Goal: Information Seeking & Learning: Learn about a topic

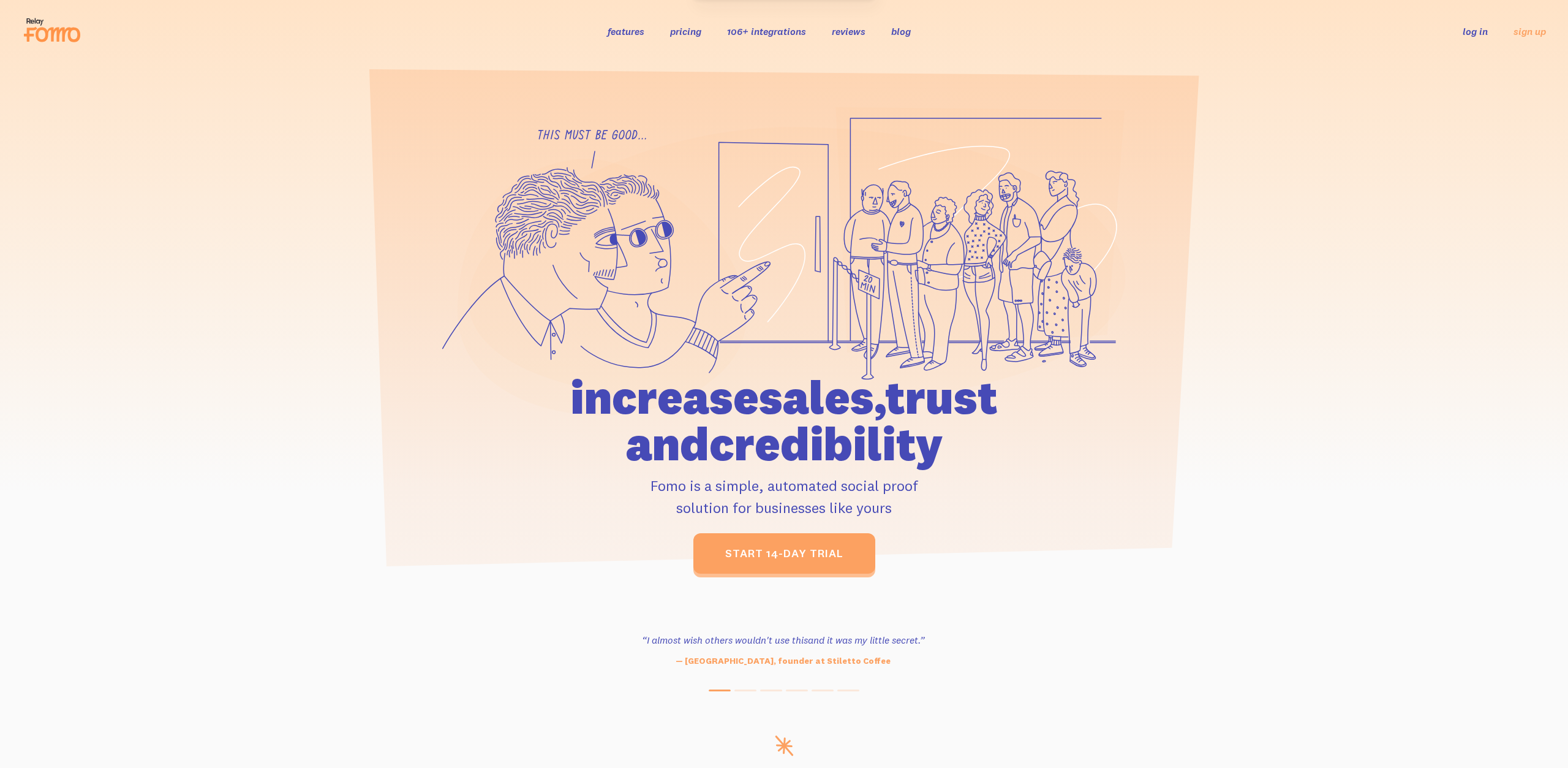
click at [631, 29] on link "features" at bounding box center [625, 31] width 36 height 12
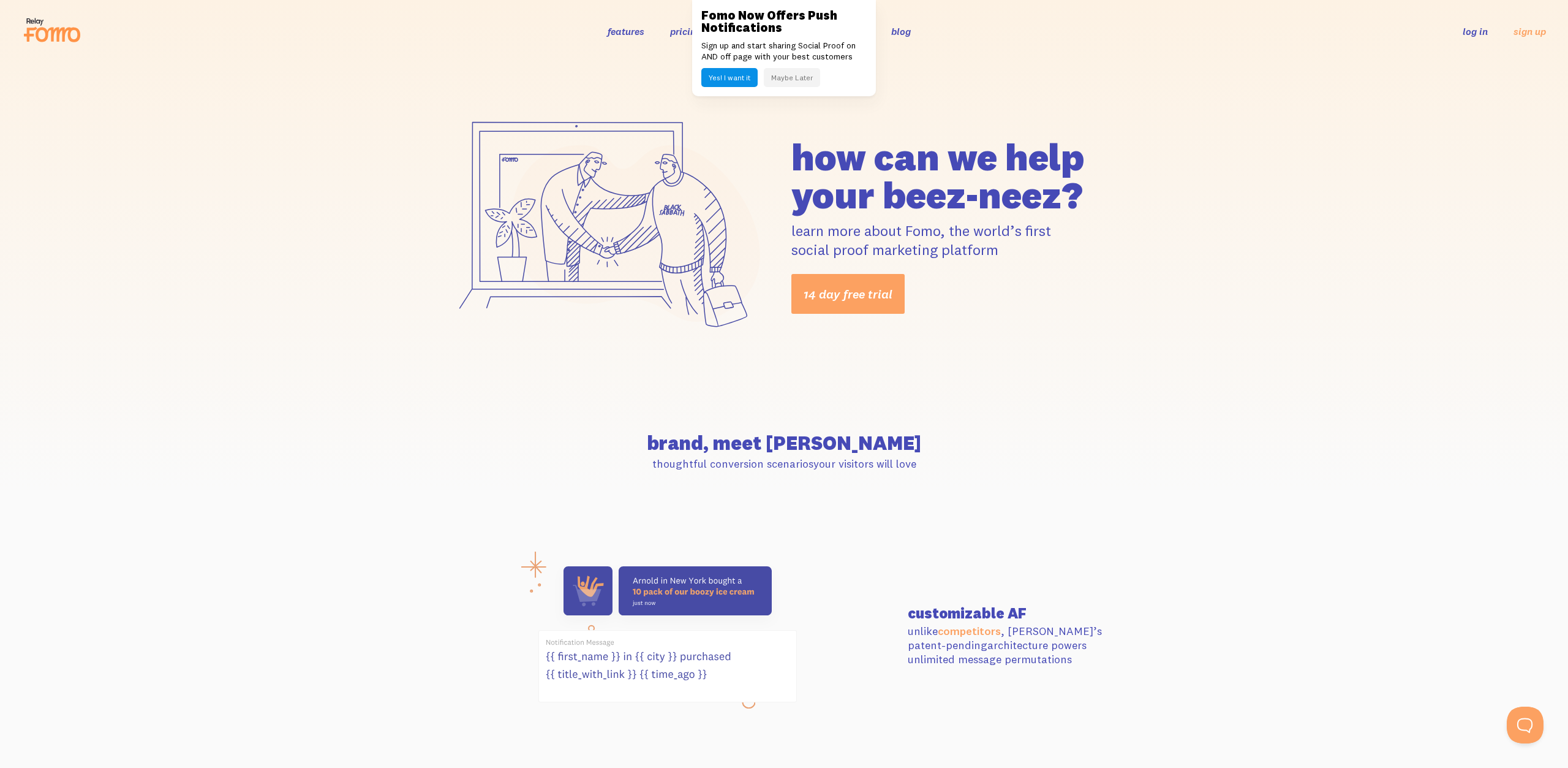
click at [778, 77] on button "Maybe Later" at bounding box center [791, 77] width 56 height 19
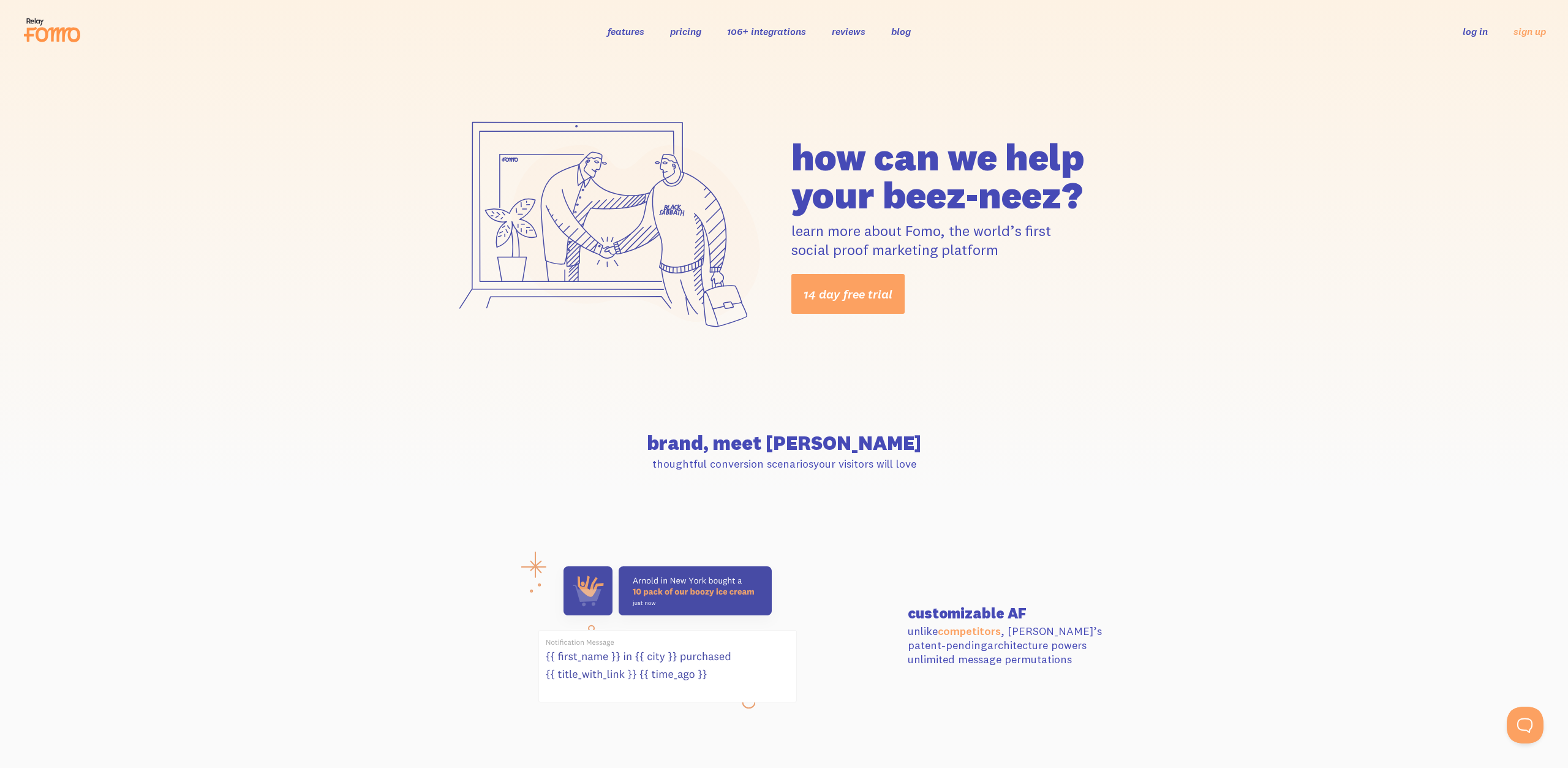
click at [683, 28] on link "pricing" at bounding box center [686, 31] width 32 height 12
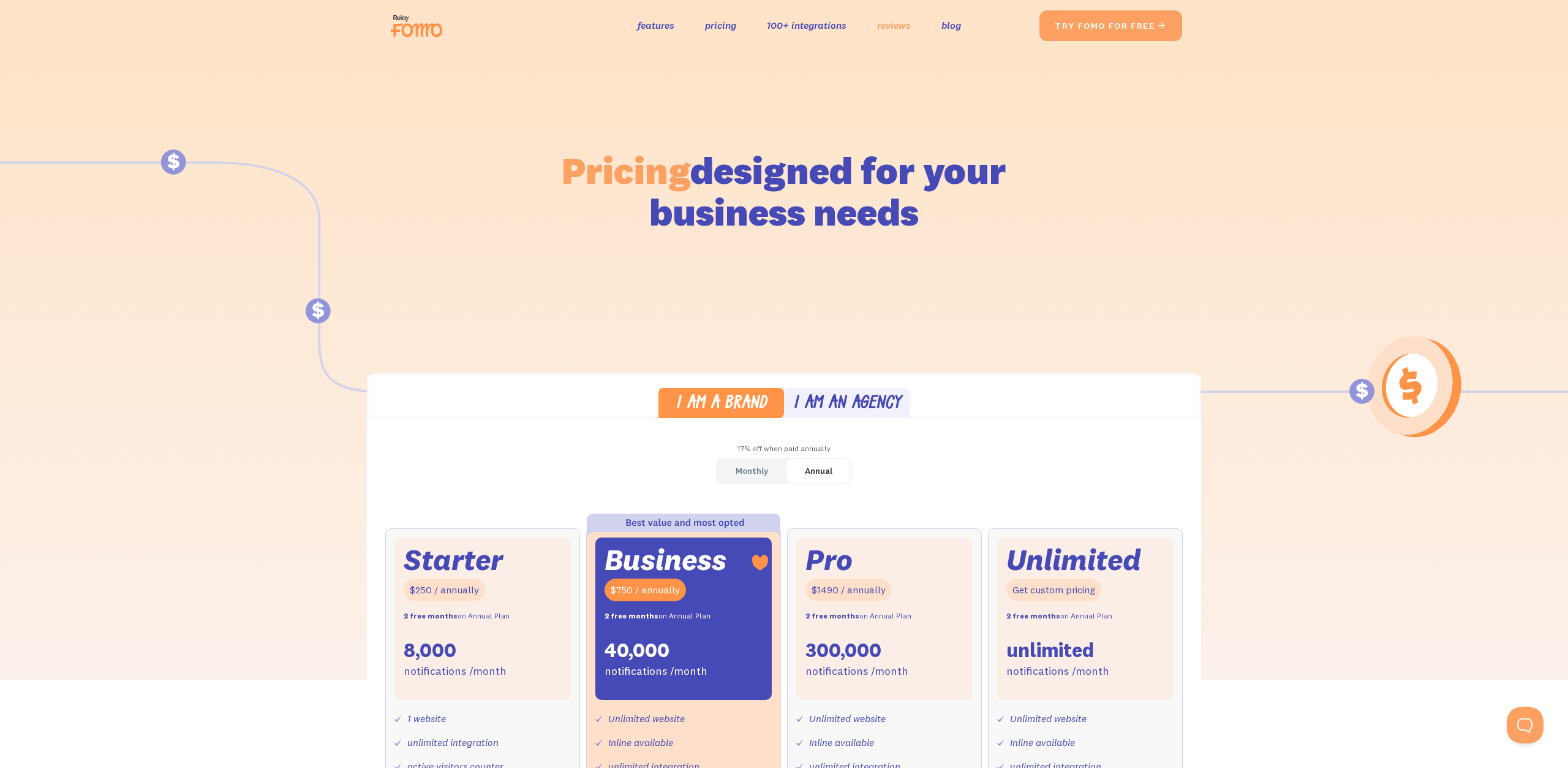
click at [889, 25] on link "reviews" at bounding box center [894, 26] width 34 height 18
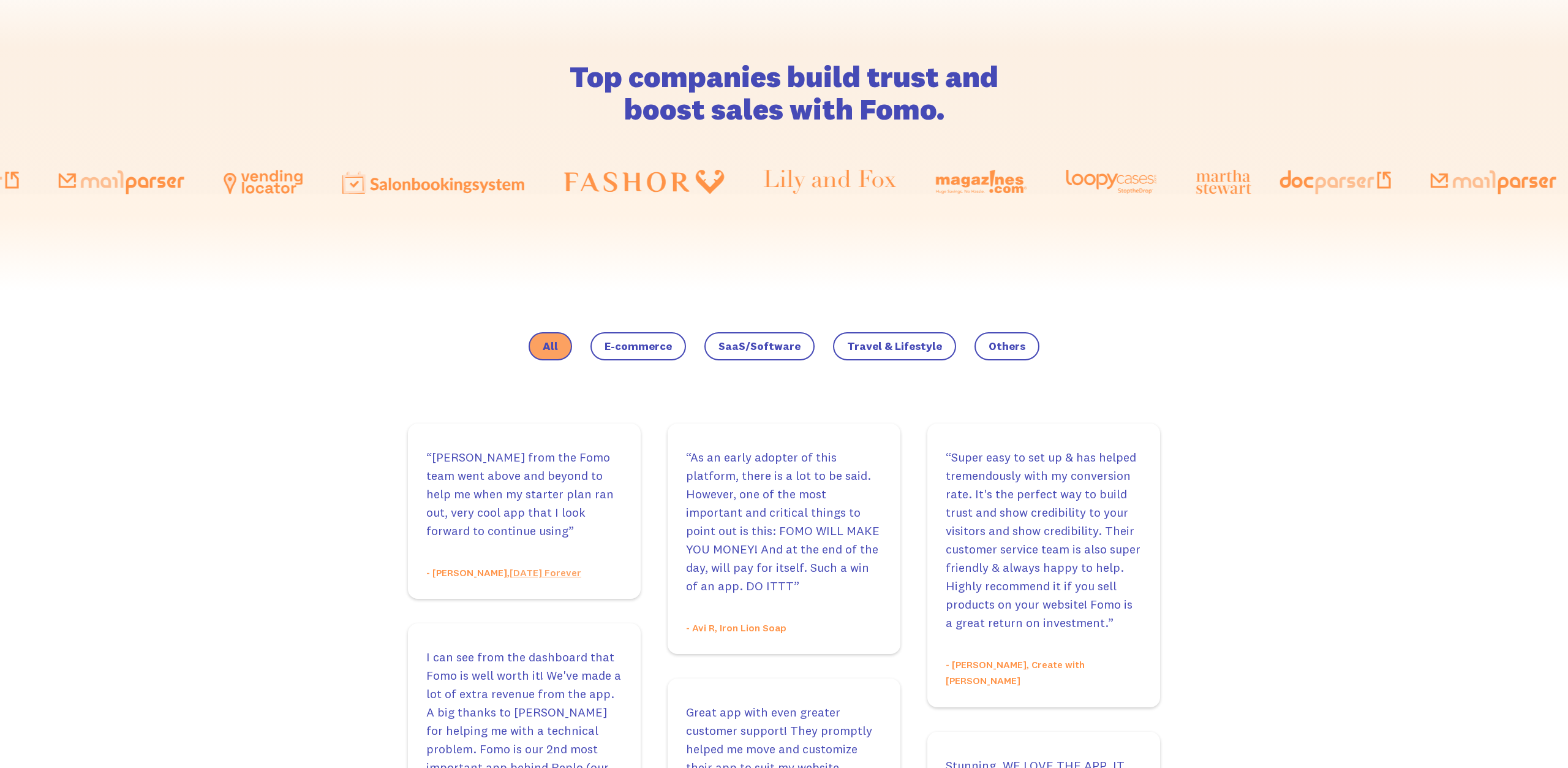
scroll to position [765, 0]
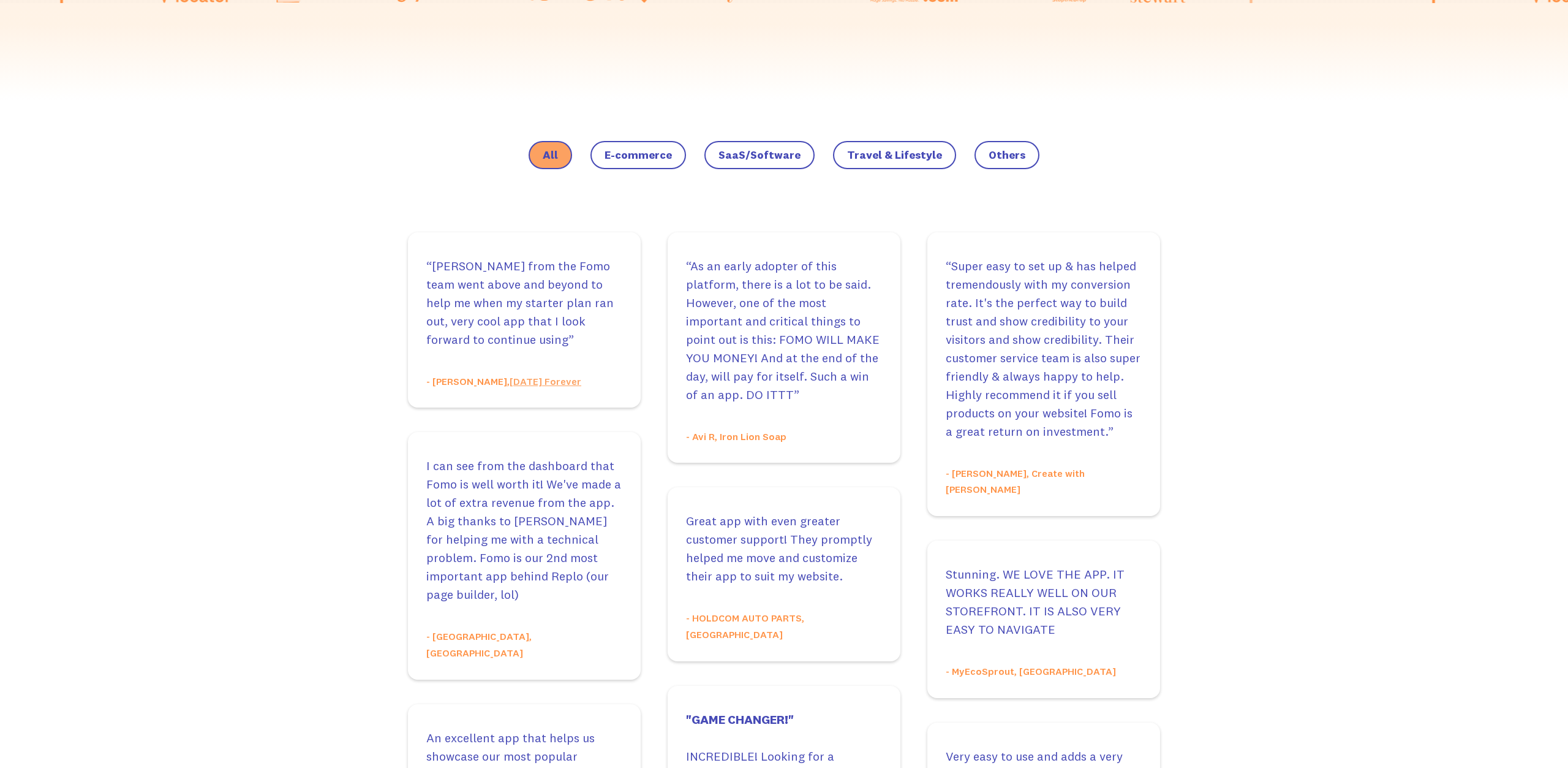
click at [655, 149] on span "E-commerce" at bounding box center [638, 155] width 67 height 12
click at [0, 0] on input "E-commerce" at bounding box center [0, 0] width 0 height 0
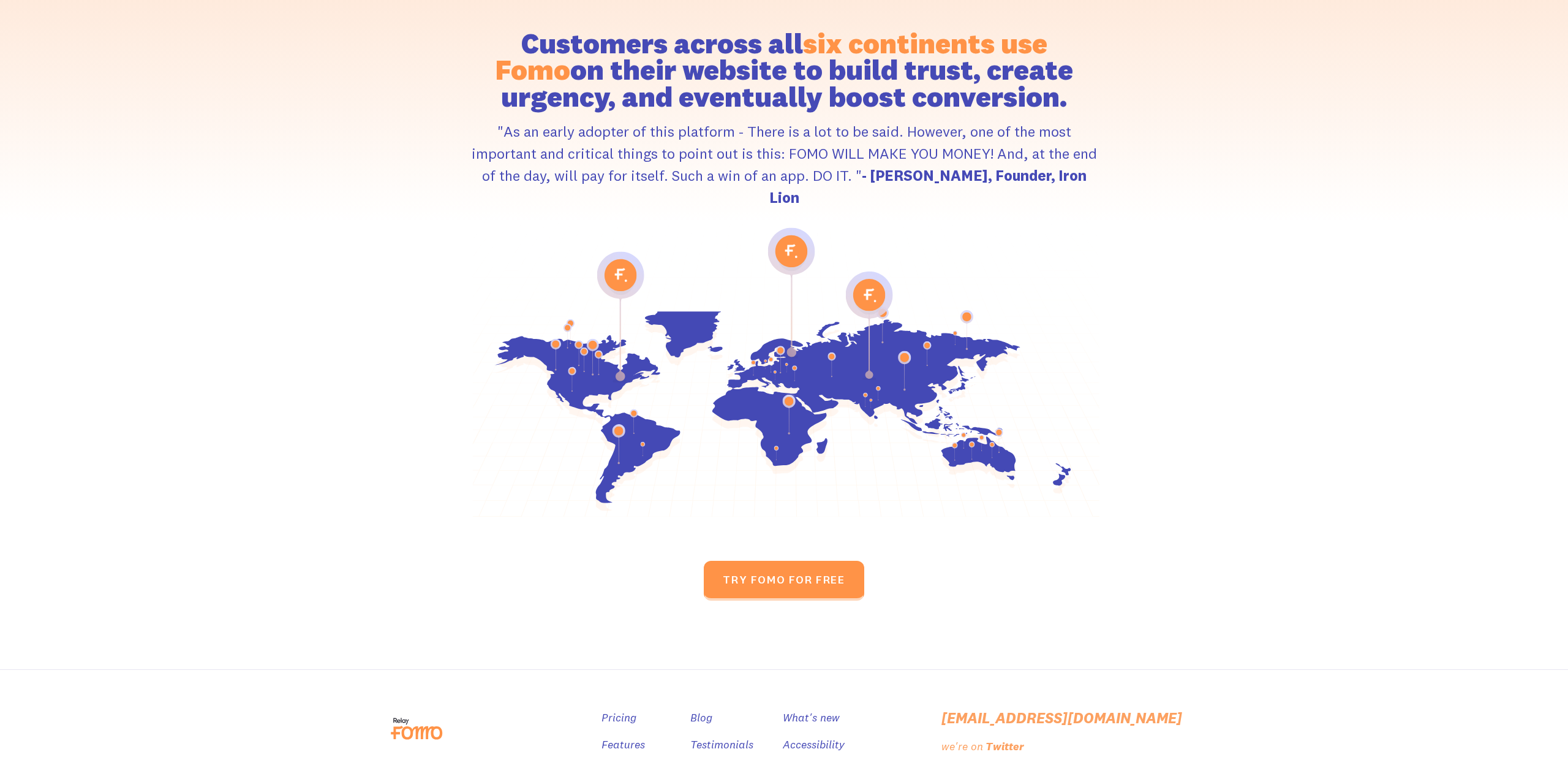
scroll to position [1823, 0]
